Goal: Transaction & Acquisition: Purchase product/service

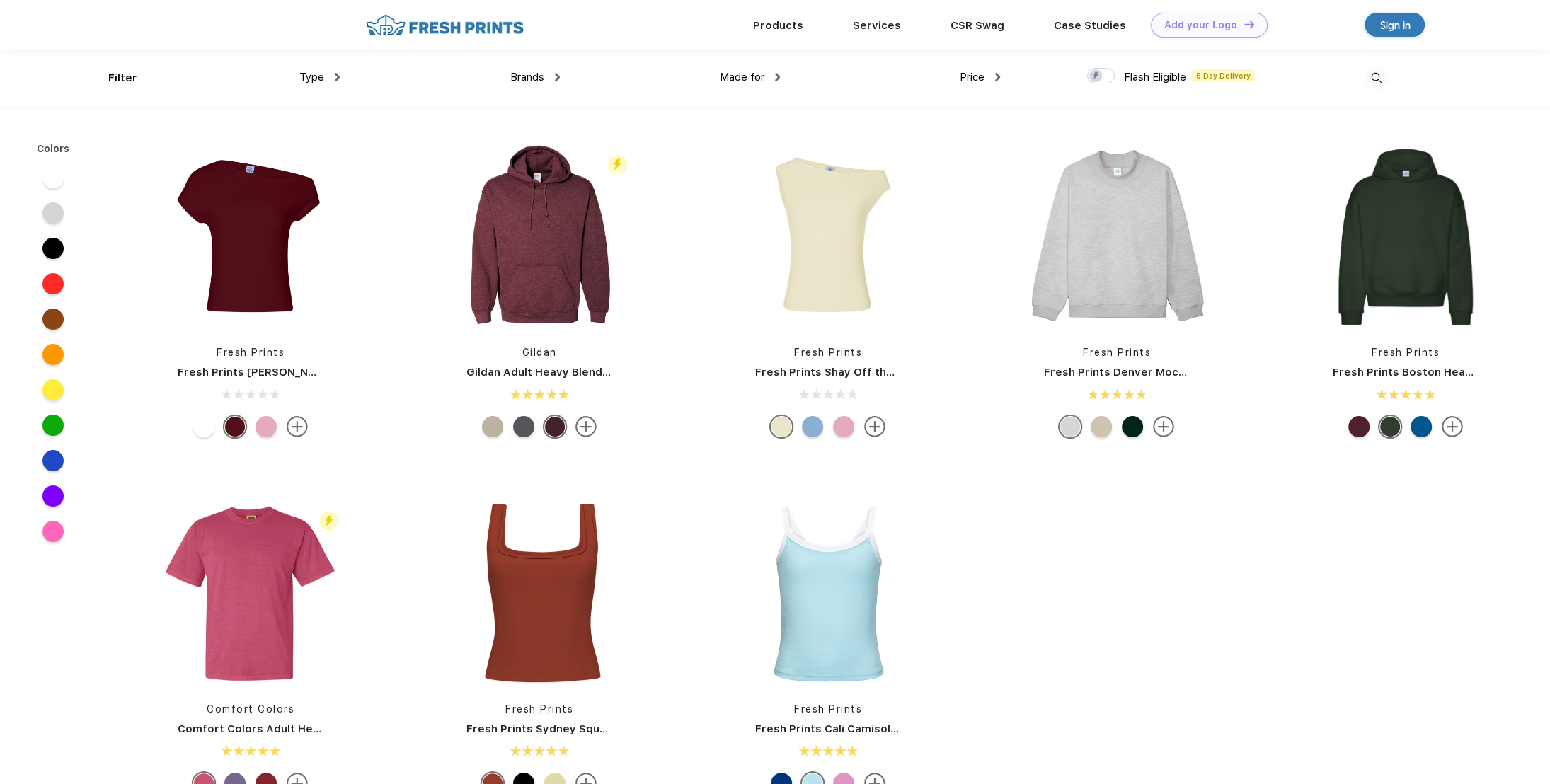
scroll to position [1, 0]
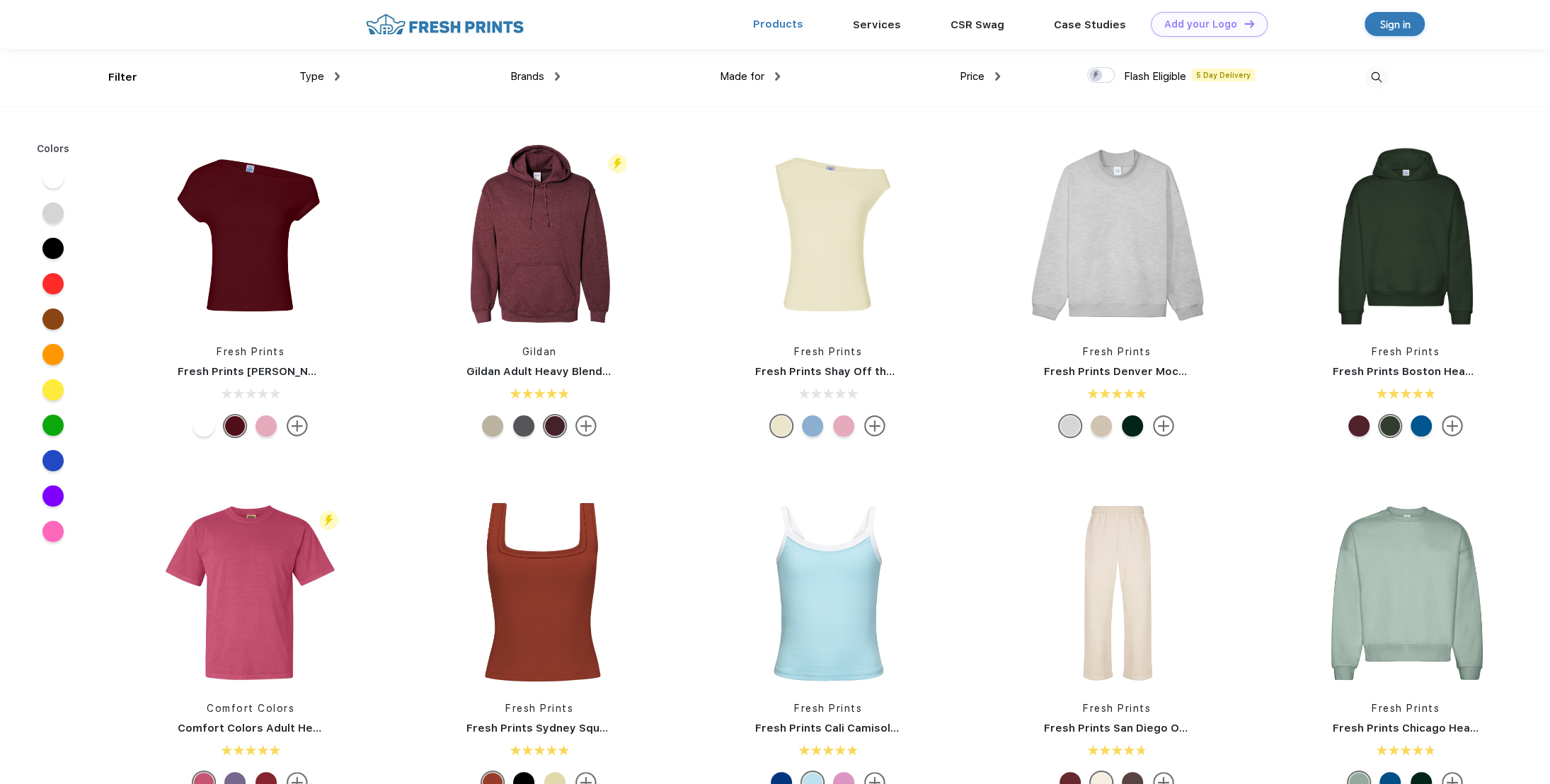
click at [767, 24] on link "Products" at bounding box center [778, 24] width 50 height 13
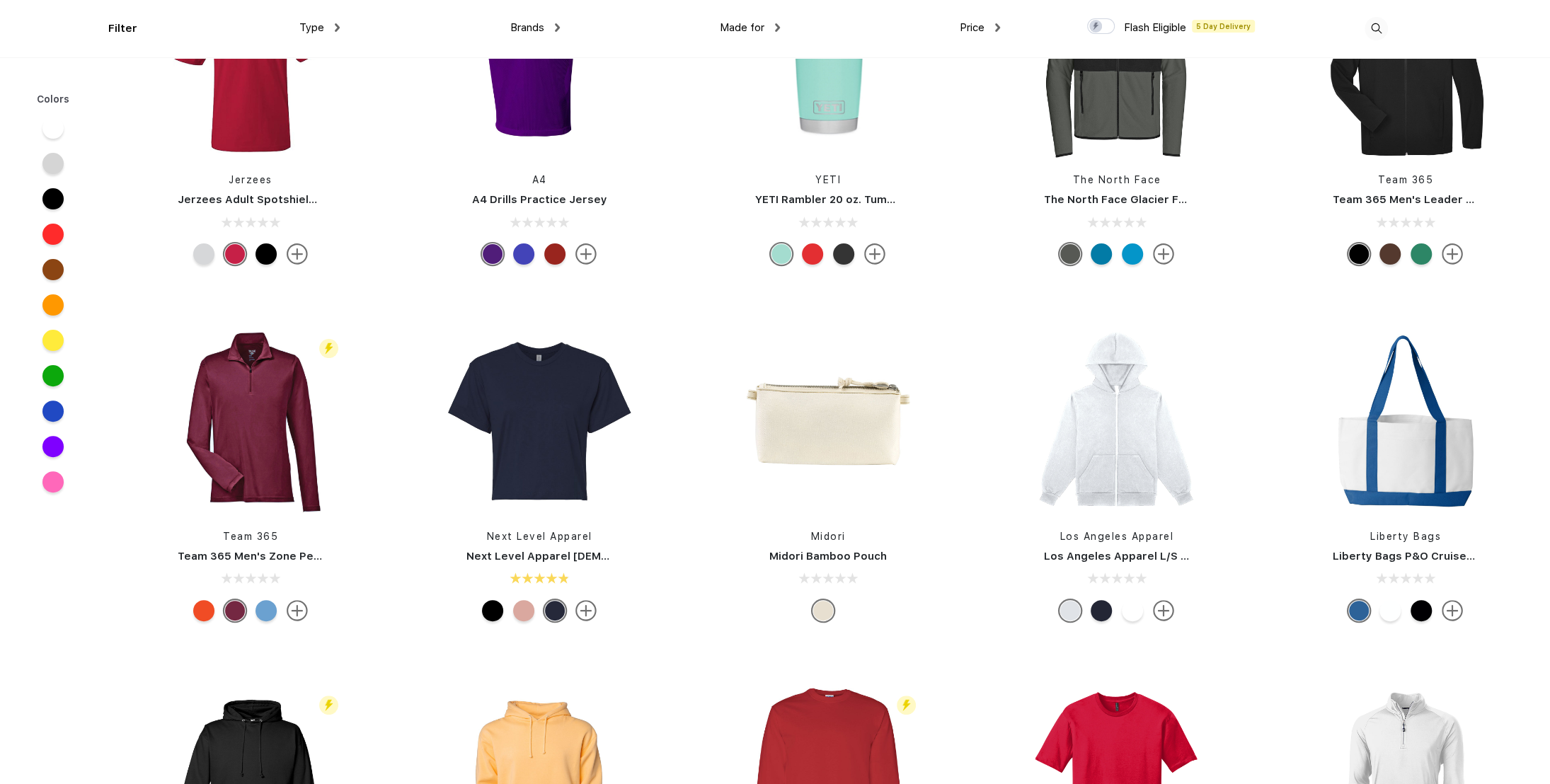
scroll to position [11177, 0]
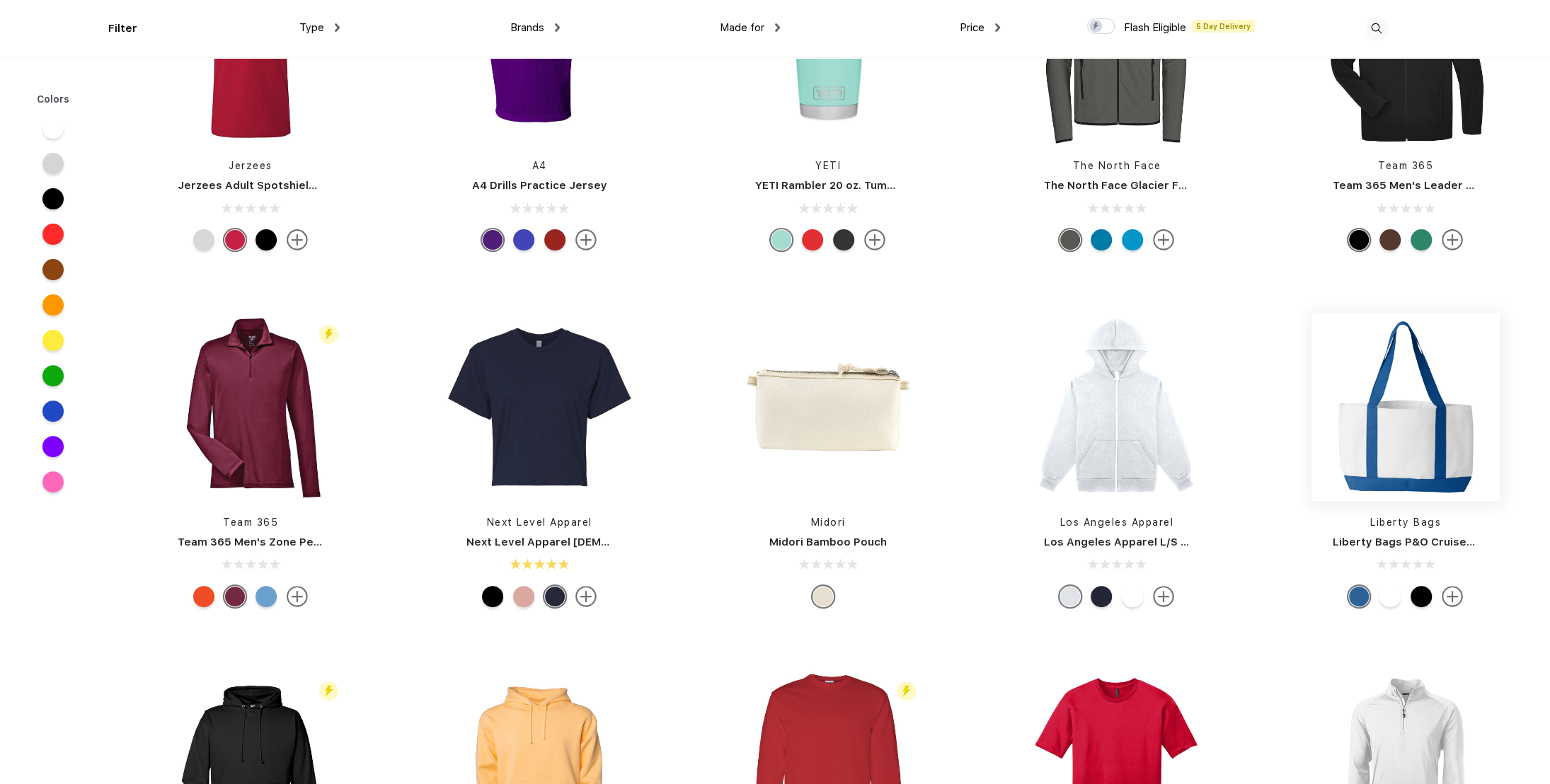
click at [1412, 442] on img at bounding box center [1406, 407] width 189 height 189
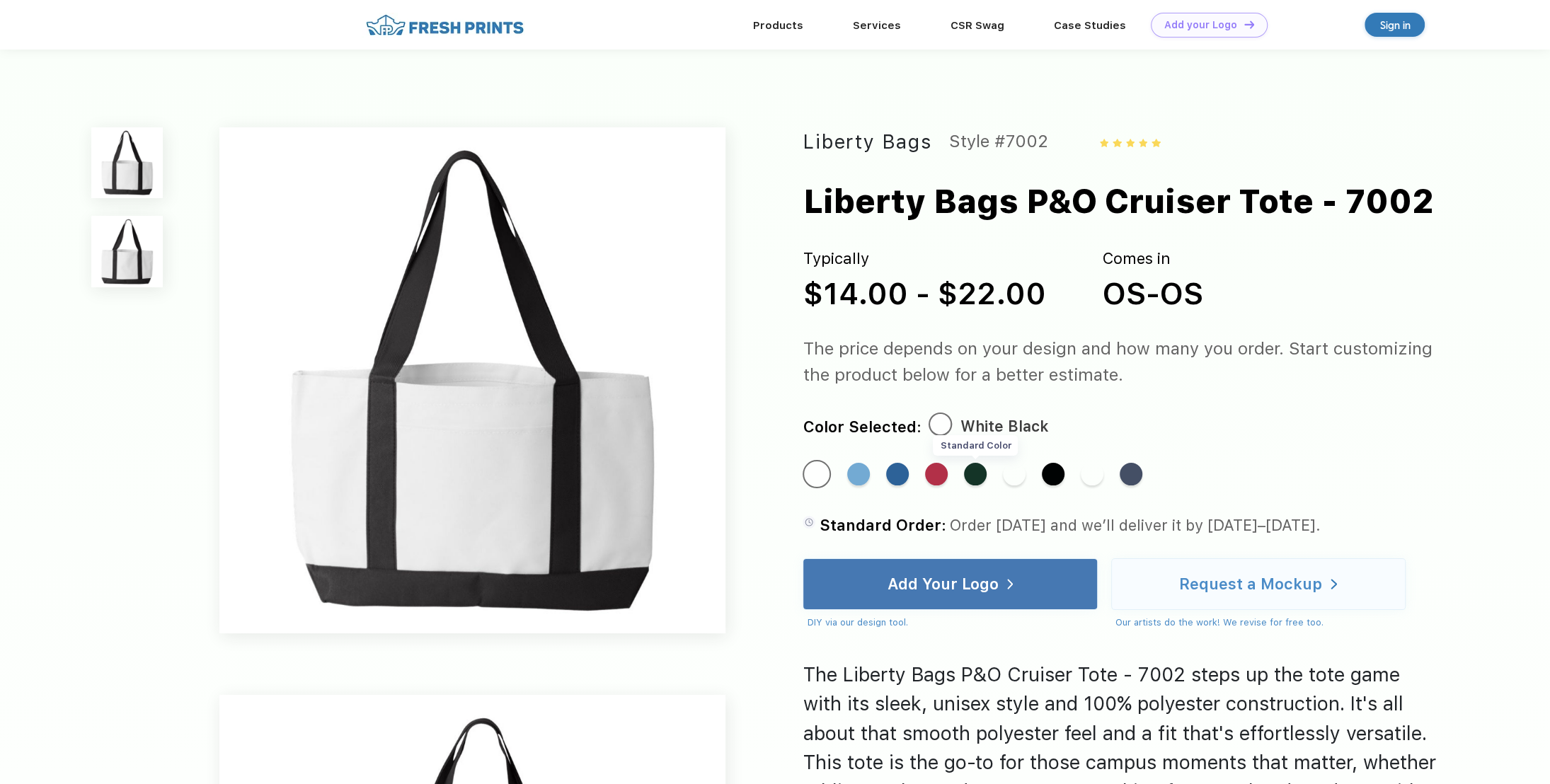
click at [975, 477] on div "Standard Color" at bounding box center [975, 473] width 22 height 22
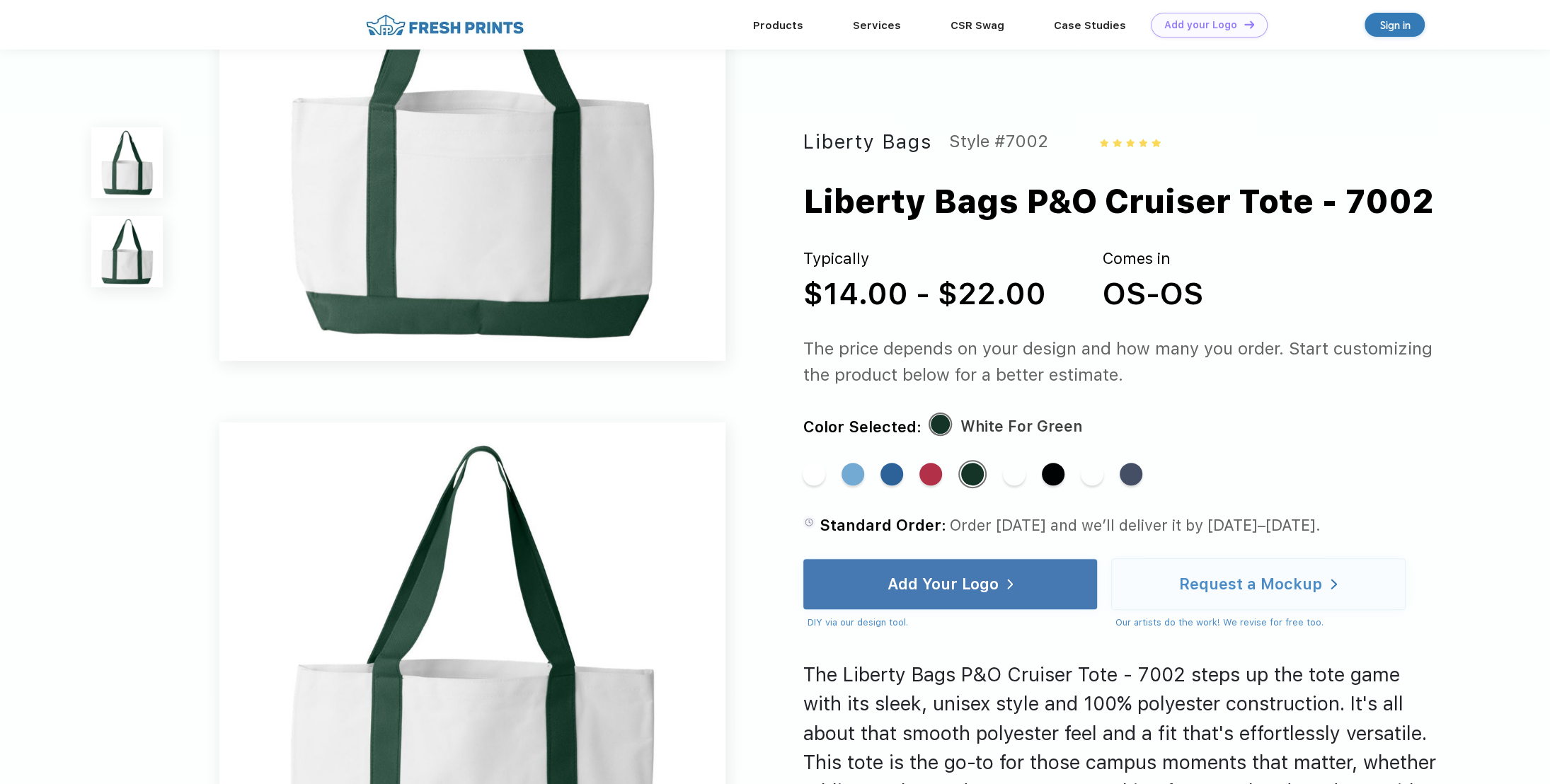
scroll to position [283, 0]
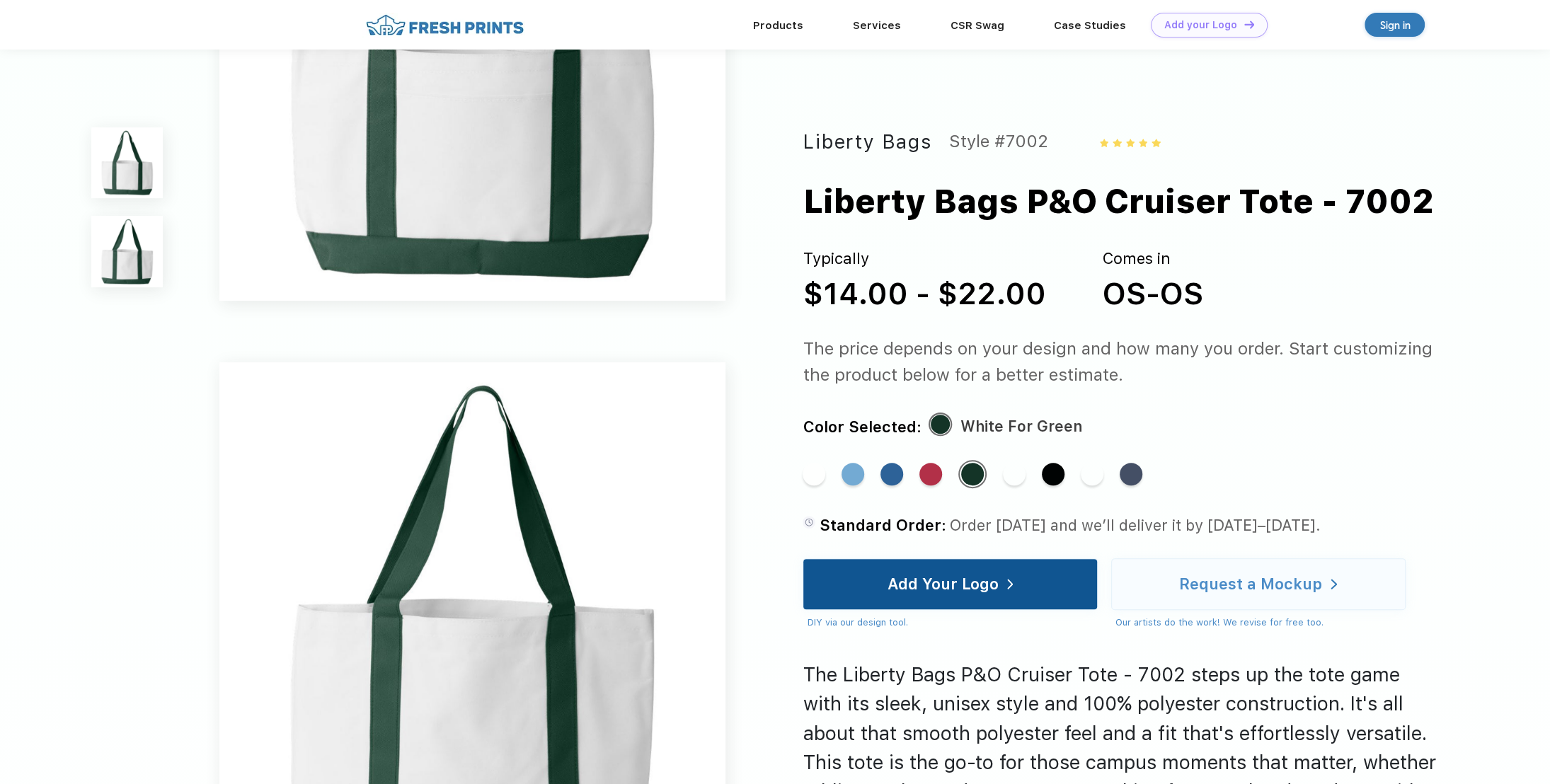
click at [960, 599] on div "Add Your Logo" at bounding box center [950, 583] width 126 height 50
